Goal: Navigation & Orientation: Find specific page/section

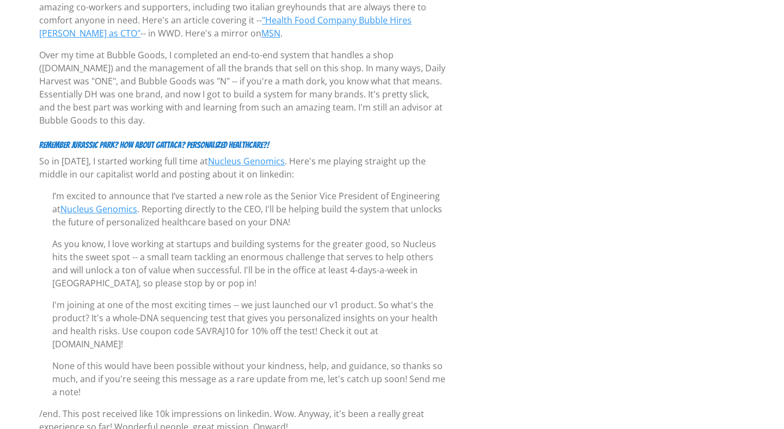
scroll to position [2010, 0]
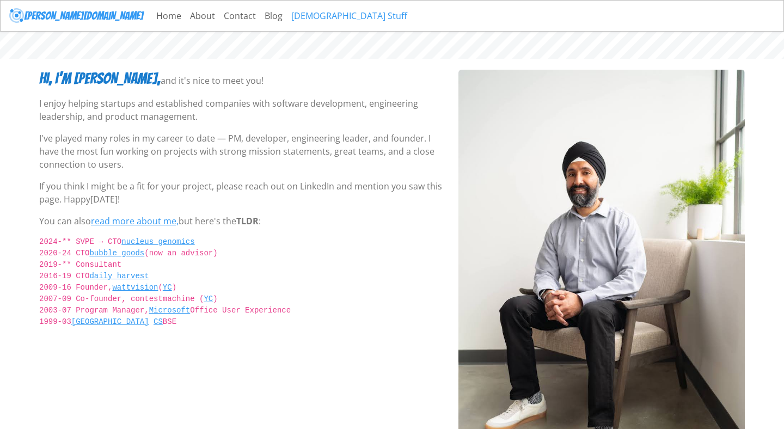
click at [287, 25] on link "[DEMOGRAPHIC_DATA] Stuff" at bounding box center [349, 16] width 125 height 22
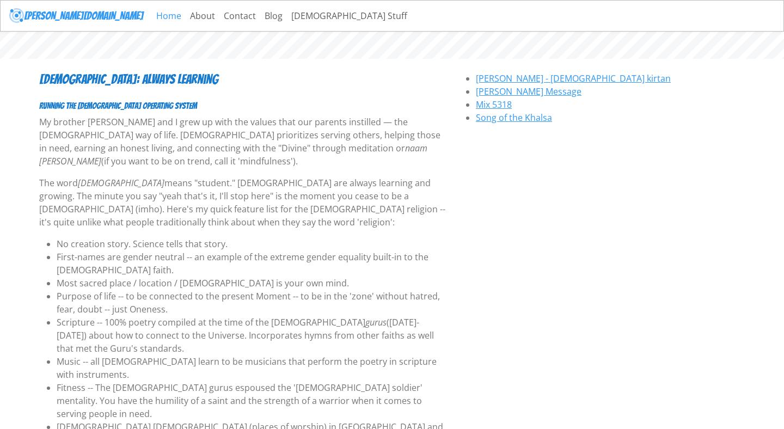
click at [152, 15] on link "Home" at bounding box center [169, 16] width 34 height 22
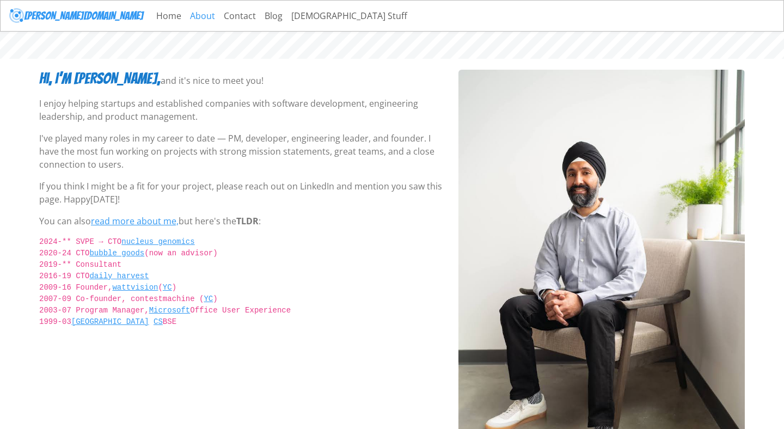
click at [186, 21] on link "About" at bounding box center [203, 16] width 34 height 22
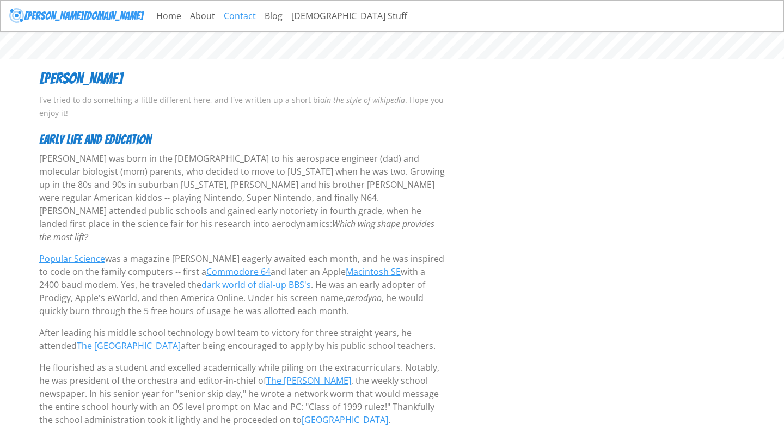
click at [219, 17] on link "Contact" at bounding box center [239, 16] width 41 height 22
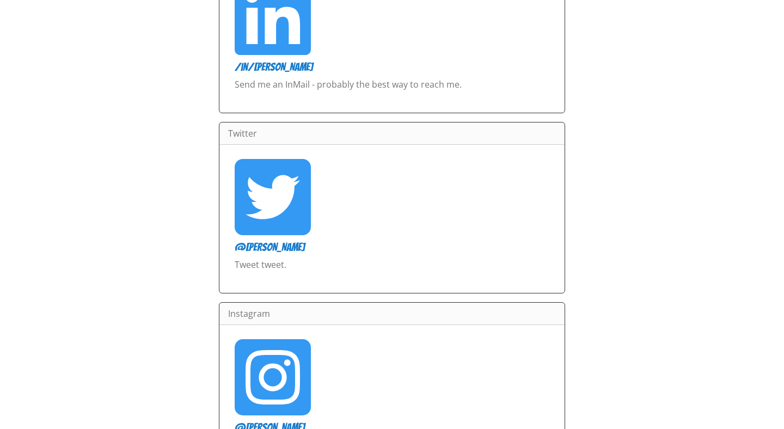
scroll to position [754, 0]
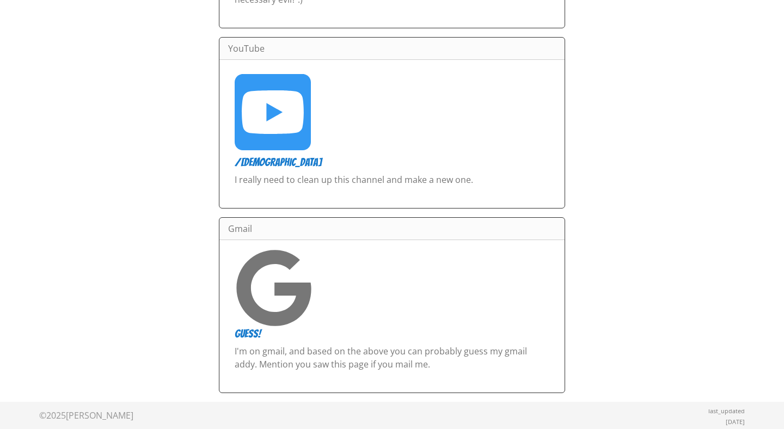
click at [274, 268] on icon at bounding box center [274, 288] width 78 height 78
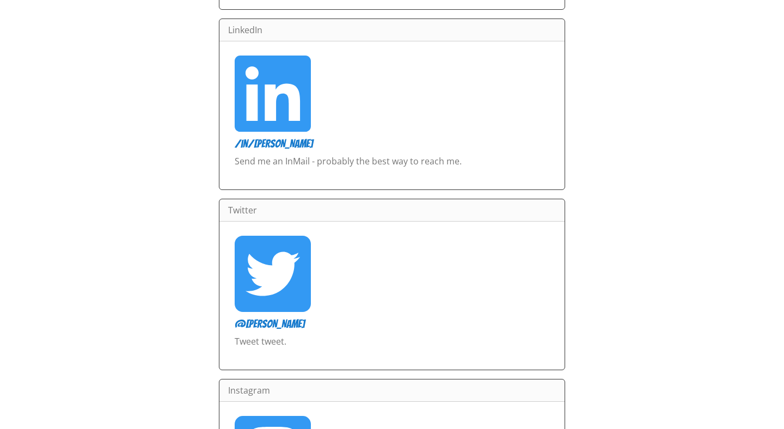
scroll to position [230, 0]
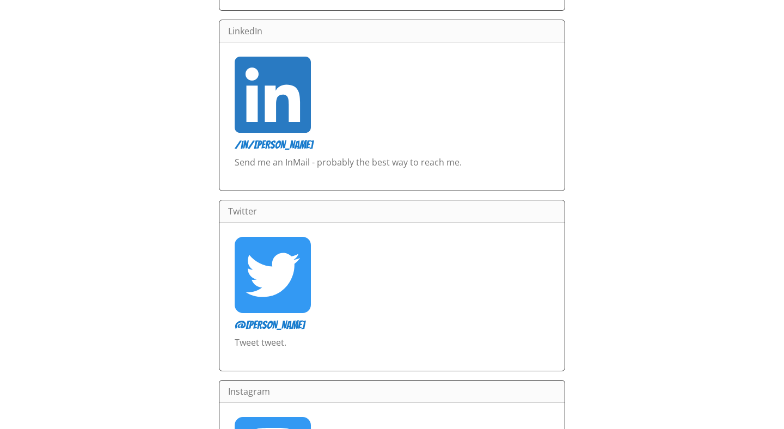
click at [265, 107] on icon at bounding box center [273, 95] width 76 height 76
